Goal: Task Accomplishment & Management: Complete application form

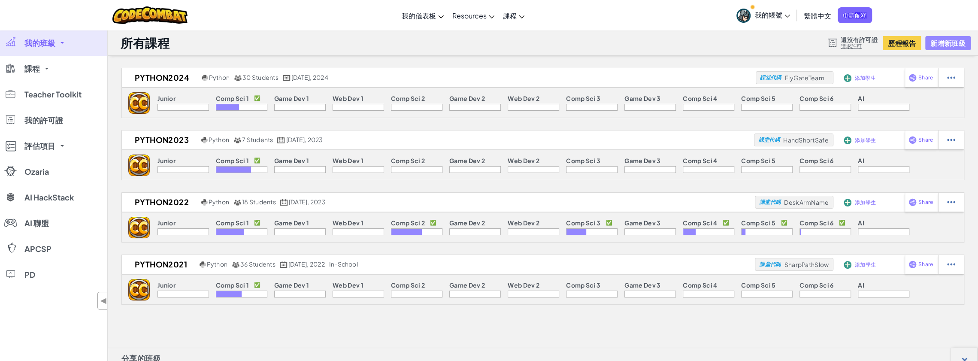
click at [486, 41] on button "新增新班級" at bounding box center [947, 43] width 45 height 14
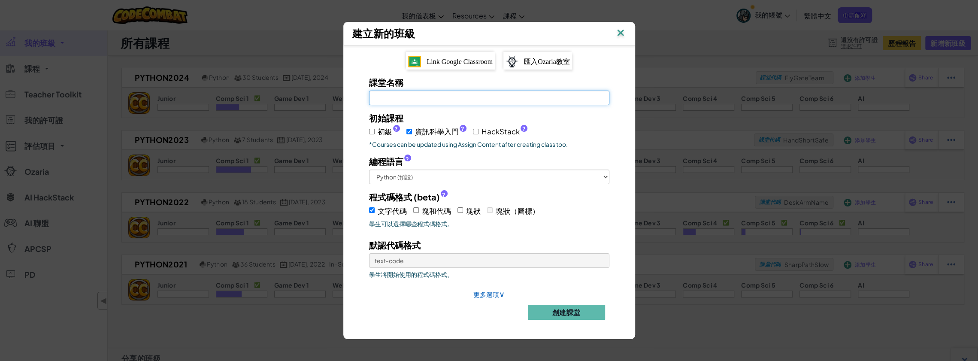
click at [441, 103] on input "課堂名稱 必填欄位" at bounding box center [489, 98] width 240 height 15
type input "PYTHON2025"
click at [398, 128] on span "初級 ?" at bounding box center [389, 131] width 22 height 12
click at [375, 129] on input "初級 ?" at bounding box center [372, 132] width 6 height 6
checkbox input "true"
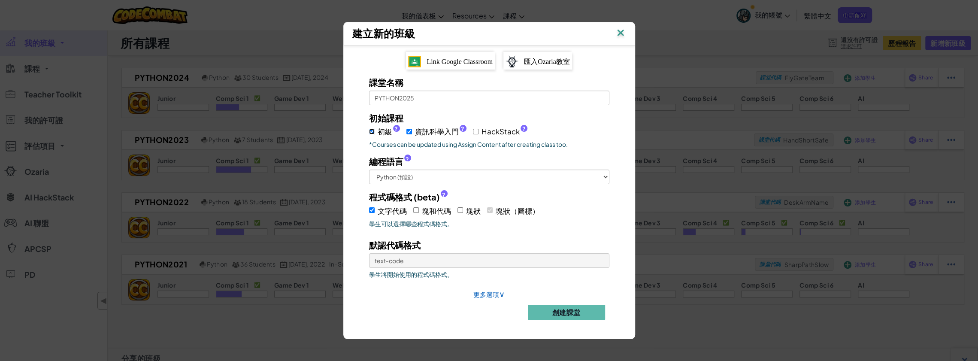
checkbox input "true"
click at [398, 128] on span "初級 ?" at bounding box center [389, 131] width 22 height 12
click at [375, 129] on input "初級 ?" at bounding box center [372, 132] width 6 height 6
checkbox input "false"
click at [477, 176] on select "Python (預設) JavaScript C++ Java (測試中)" at bounding box center [489, 177] width 240 height 15
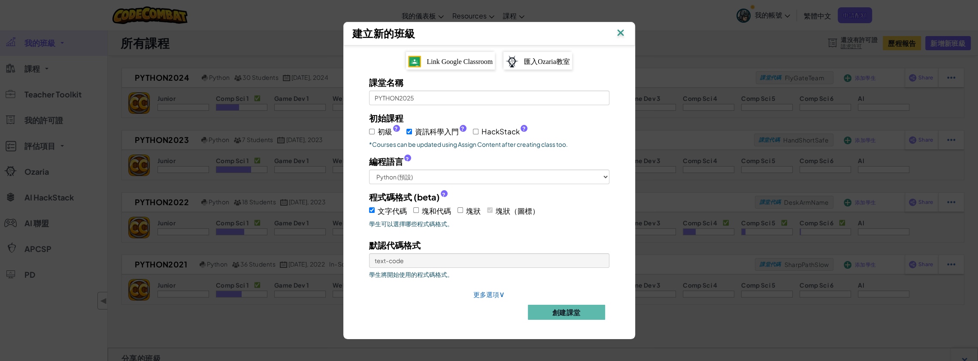
click at [486, 145] on p "*Courses can be updated using Assign Content after creating class too." at bounding box center [489, 144] width 240 height 9
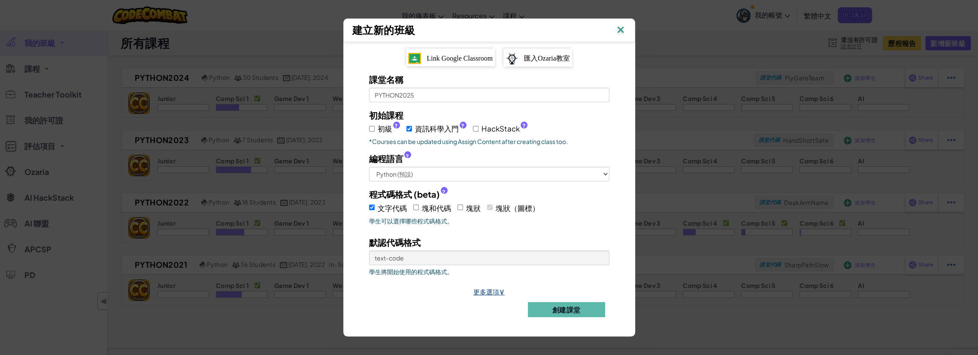
click at [486, 289] on span "∨" at bounding box center [502, 291] width 6 height 10
select select
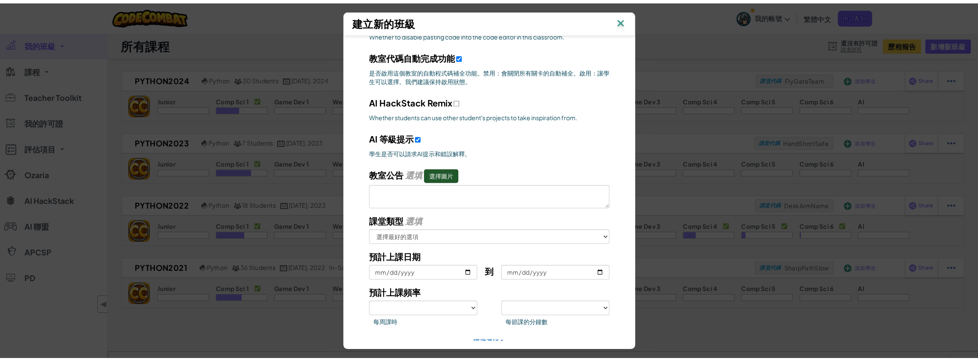
scroll to position [330, 0]
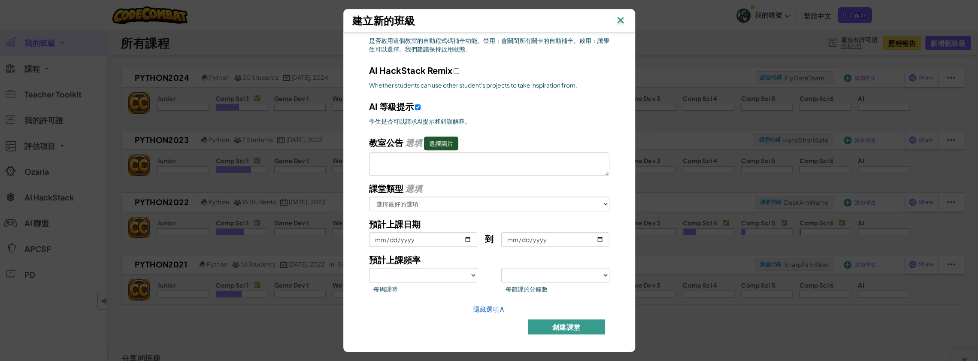
click at [486, 319] on button "創建課堂" at bounding box center [566, 326] width 77 height 15
select select
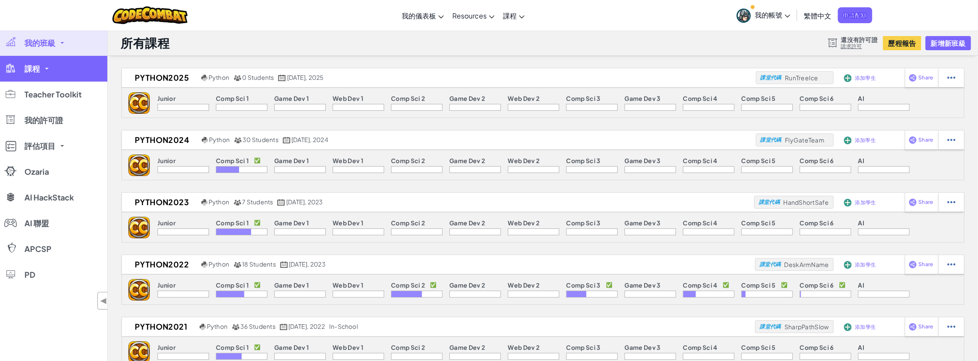
click at [31, 67] on span "課程" at bounding box center [31, 69] width 15 height 8
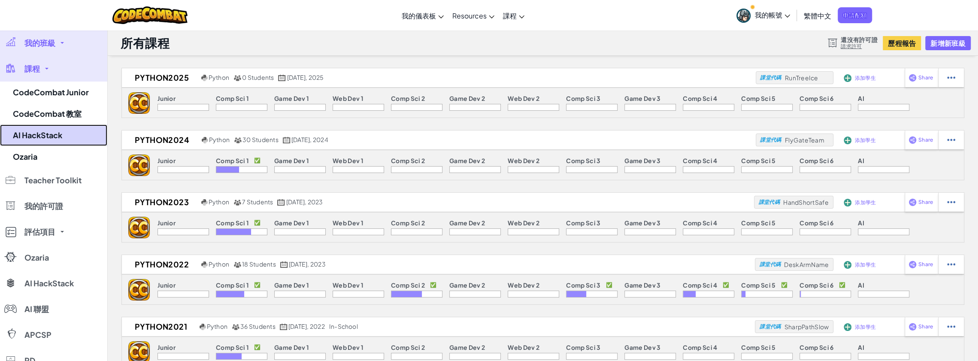
click at [30, 139] on link "AI HackStack" at bounding box center [53, 134] width 107 height 21
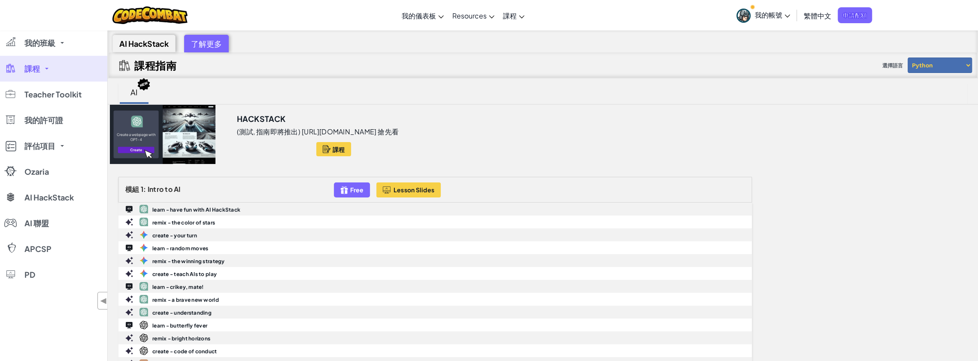
click at [52, 70] on link "課程" at bounding box center [53, 69] width 107 height 26
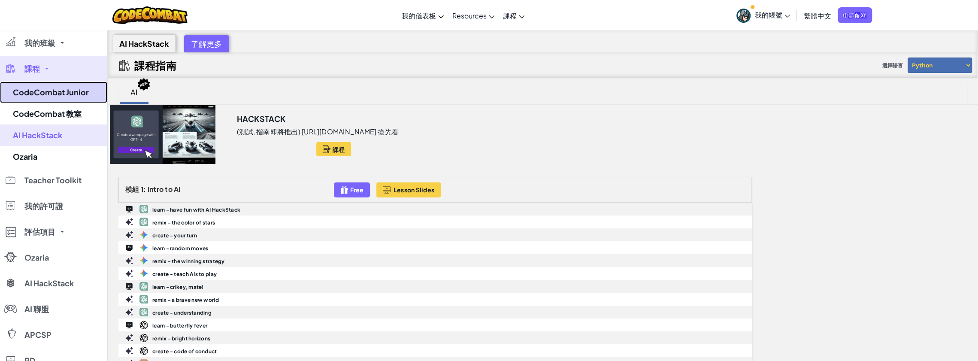
click at [83, 90] on link "CodeCombat Junior" at bounding box center [53, 92] width 107 height 21
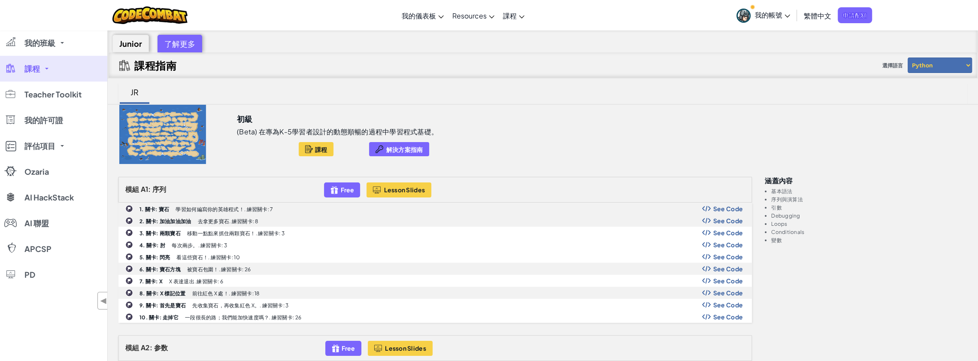
click at [51, 70] on link "課程" at bounding box center [53, 69] width 107 height 26
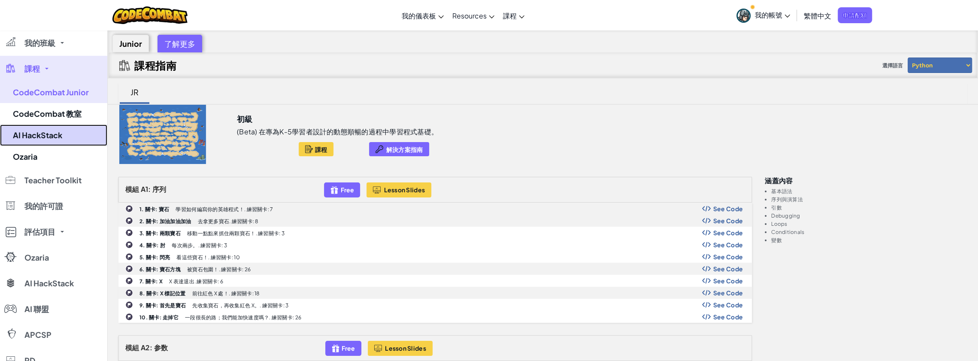
click at [57, 141] on link "AI HackStack" at bounding box center [53, 134] width 107 height 21
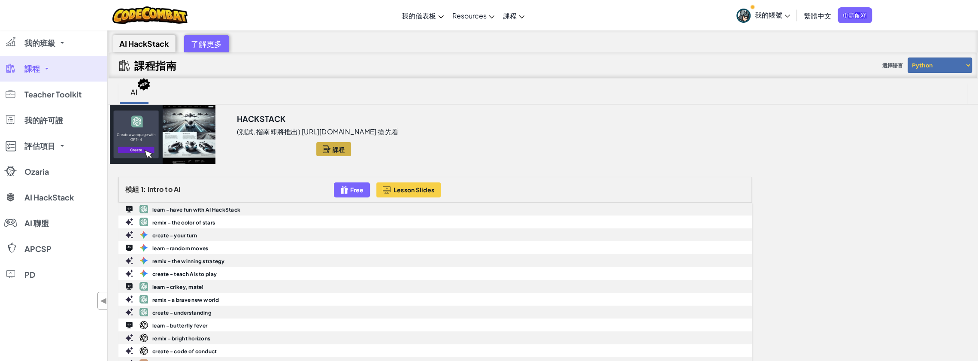
click at [345, 150] on span "課程" at bounding box center [339, 149] width 12 height 7
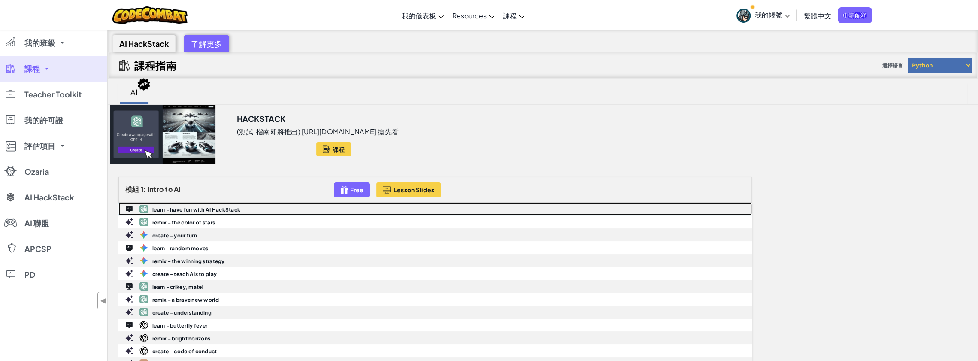
click at [234, 206] on b "learn - have fun with AI HackStack" at bounding box center [196, 209] width 88 height 6
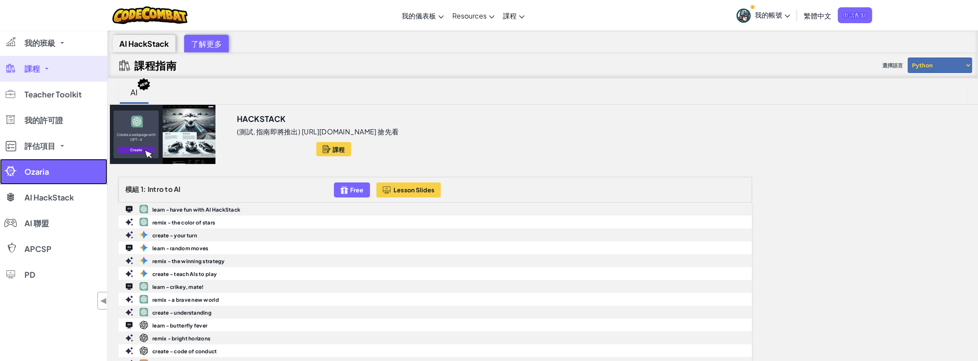
click at [50, 176] on link "Ozaria" at bounding box center [53, 172] width 107 height 26
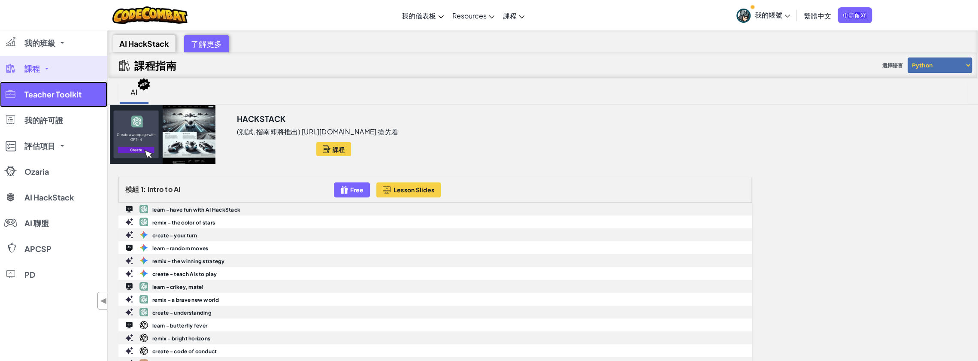
click at [67, 97] on span "Teacher Toolkit" at bounding box center [52, 95] width 57 height 8
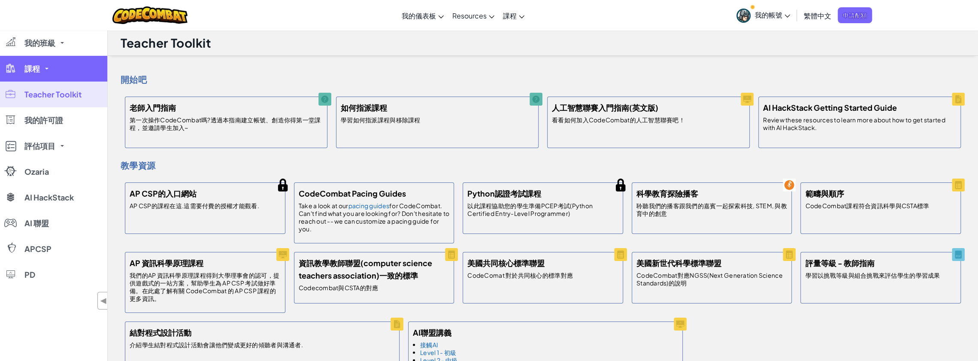
click at [55, 71] on link "課程" at bounding box center [53, 69] width 107 height 26
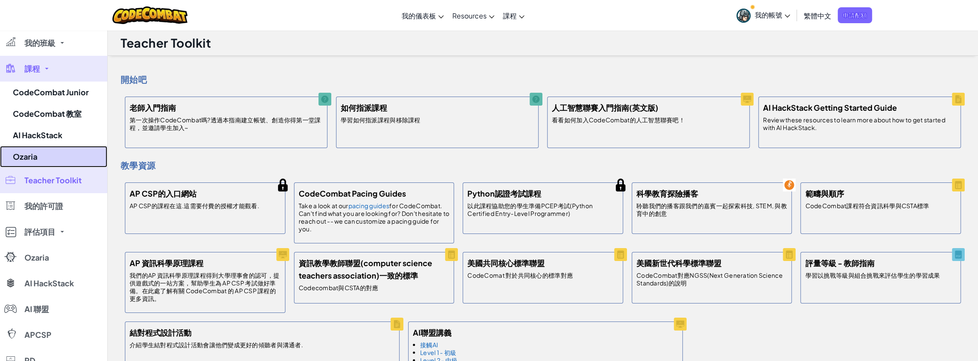
click at [27, 150] on link "Ozaria" at bounding box center [53, 156] width 107 height 21
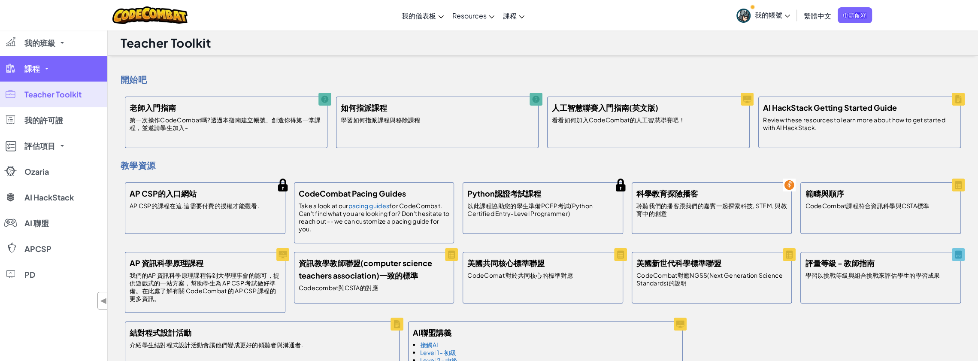
click at [67, 73] on link "課程" at bounding box center [53, 69] width 107 height 26
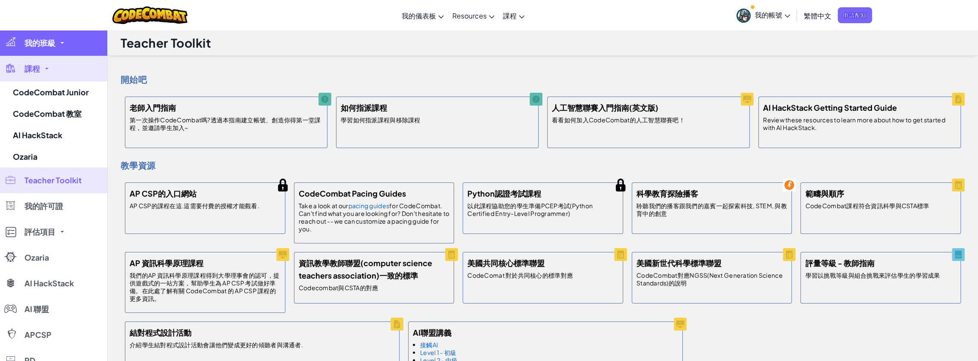
click at [51, 39] on span "我的班級" at bounding box center [39, 43] width 31 height 8
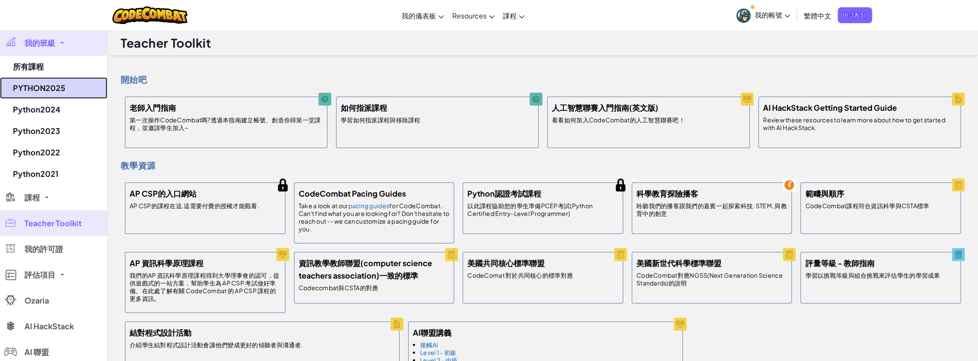
click at [39, 79] on link "PYTHON2025" at bounding box center [53, 87] width 107 height 21
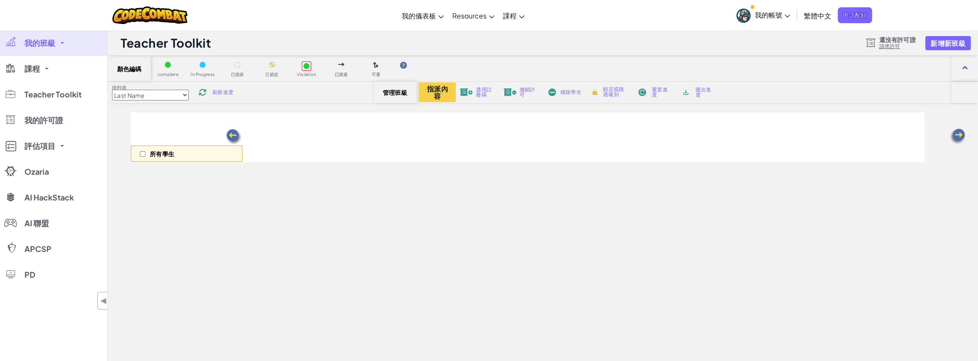
select select "560f1a9f22961295f9427742"
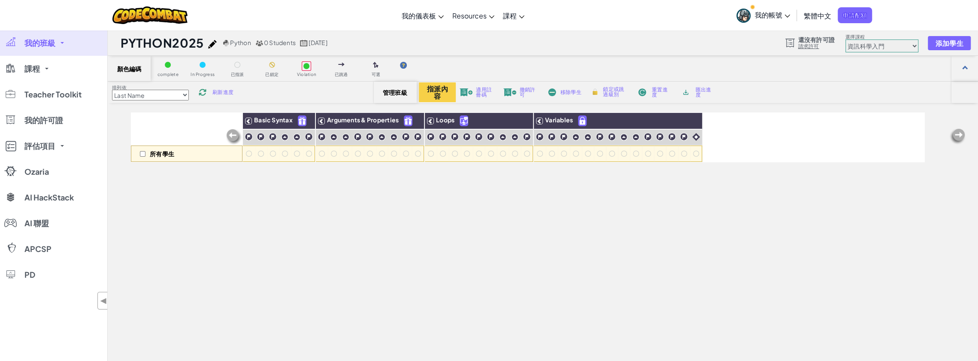
click at [392, 95] on span "管理班級" at bounding box center [395, 92] width 25 height 7
click at [440, 93] on button "指派內容" at bounding box center [437, 92] width 37 height 20
click at [486, 46] on select "初級 資訊科學入門 遊戲開發1 網頁開發 1 資訊科學2 遊戲開發 2 網頁開發 2 資訊科學 3 遊戲開發3 資訊科學 4 資訊科學 5 電腦科學 6 Ha…" at bounding box center [882, 45] width 73 height 13
click at [486, 39] on div "PYTHON2025 Python 0 Students 2025年9月13日 還沒有許可證 請求許可 選擇課程 初級 資訊科學入門 遊戲開發1 網頁開發 1…" at bounding box center [543, 43] width 870 height 26
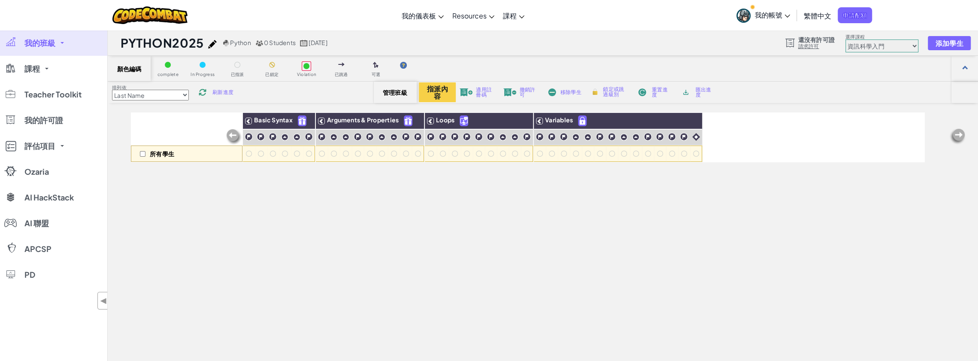
click at [486, 24] on link "我的帳號" at bounding box center [763, 15] width 62 height 27
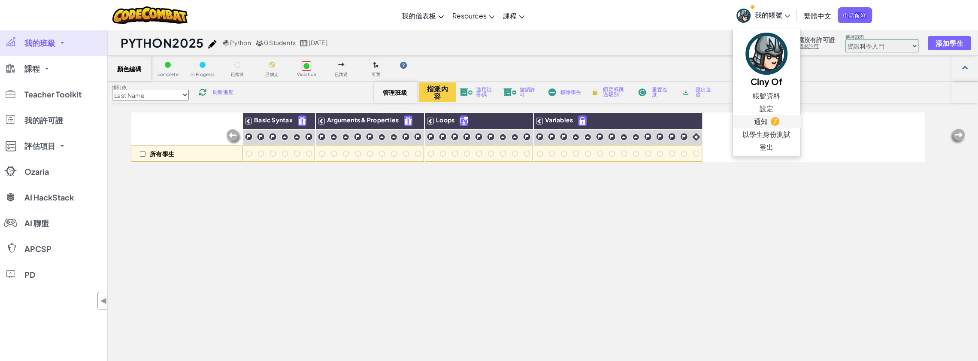
click at [486, 117] on span "通知" at bounding box center [761, 121] width 14 height 10
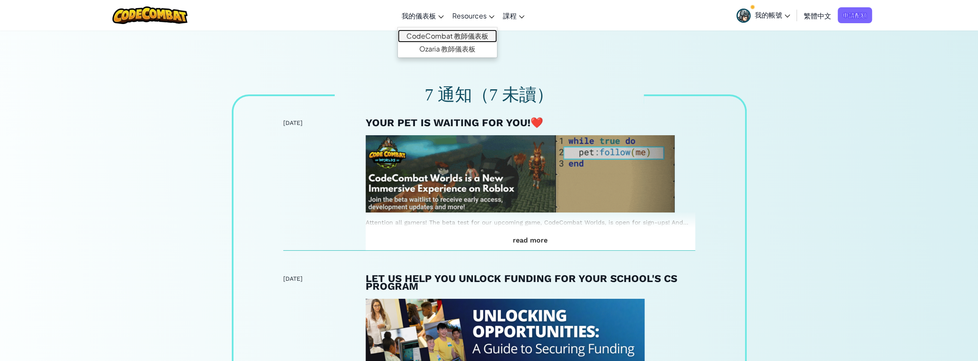
click at [405, 37] on link "CodeCombat 教師儀表板" at bounding box center [447, 36] width 99 height 13
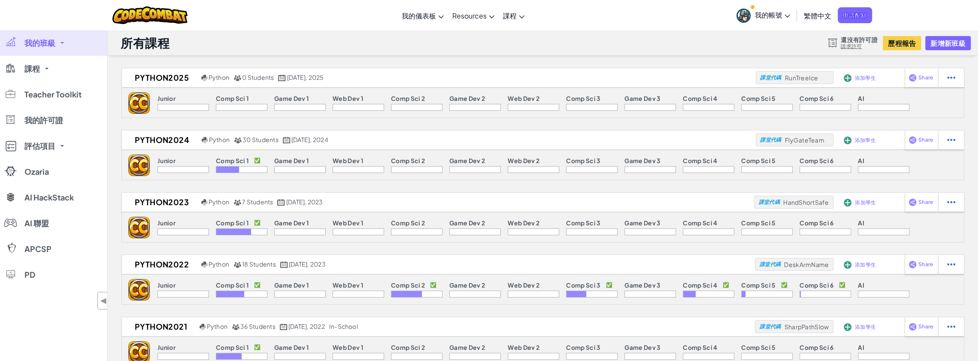
click at [337, 15] on div "切換導覽 我的儀表板 CodeCombat 教師儀表板 Ozaria 教師儀表板 Resources Teacher Toolkit 學校和地區解決方案 標準…" at bounding box center [489, 15] width 982 height 30
